Goal: Check status: Check status

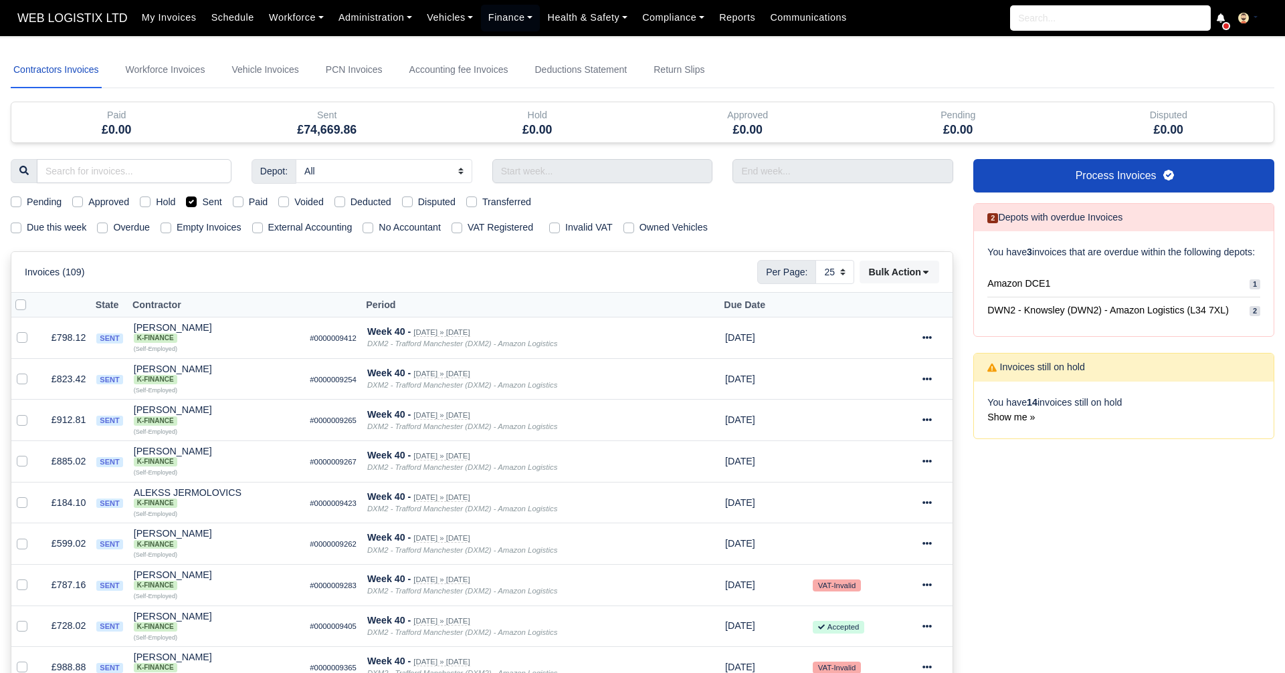
select select "25"
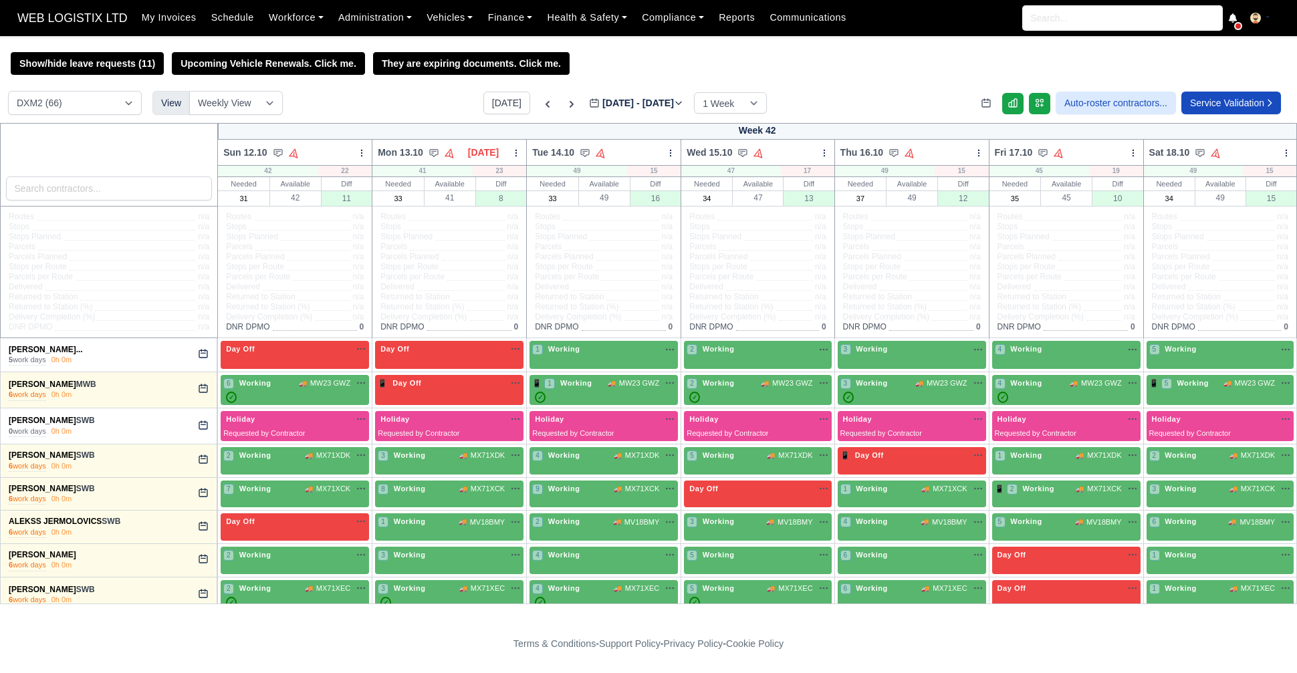
select select "1"
click at [502, 97] on button "[DATE]" at bounding box center [506, 103] width 47 height 23
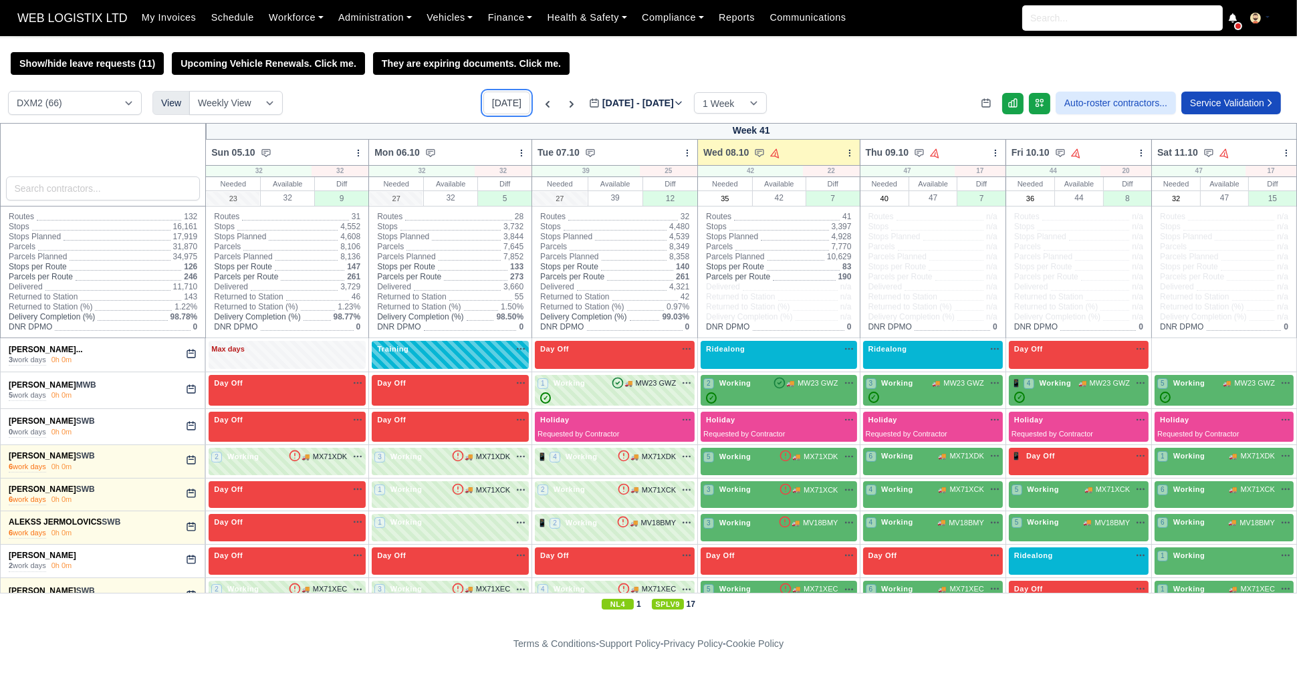
type input "[DATE]"
select select "1"
